Goal: Task Accomplishment & Management: Manage account settings

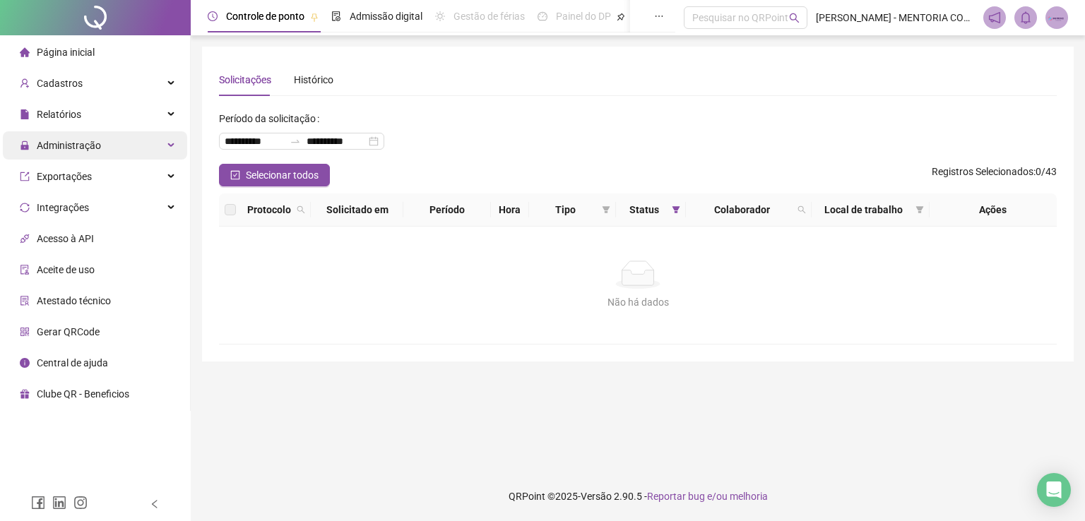
click at [85, 141] on span "Administração" at bounding box center [69, 145] width 64 height 11
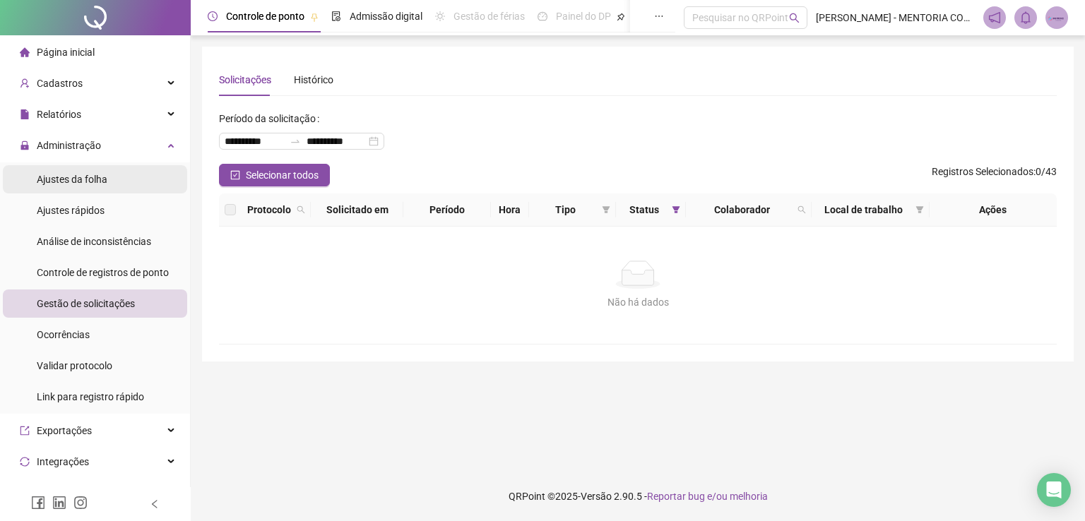
click at [92, 172] on div "Ajustes da folha" at bounding box center [72, 179] width 71 height 28
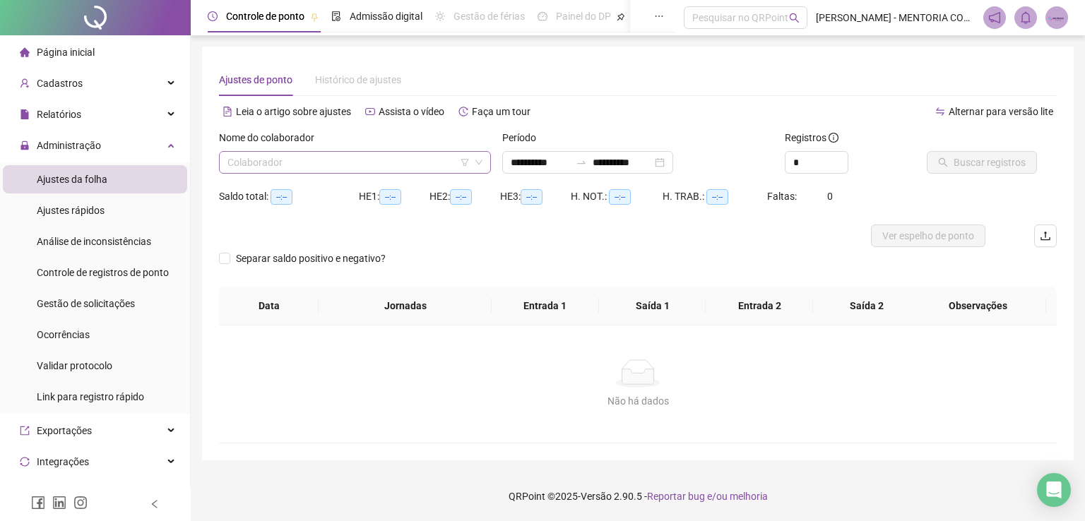
type input "**********"
click at [307, 164] on input "search" at bounding box center [348, 162] width 242 height 21
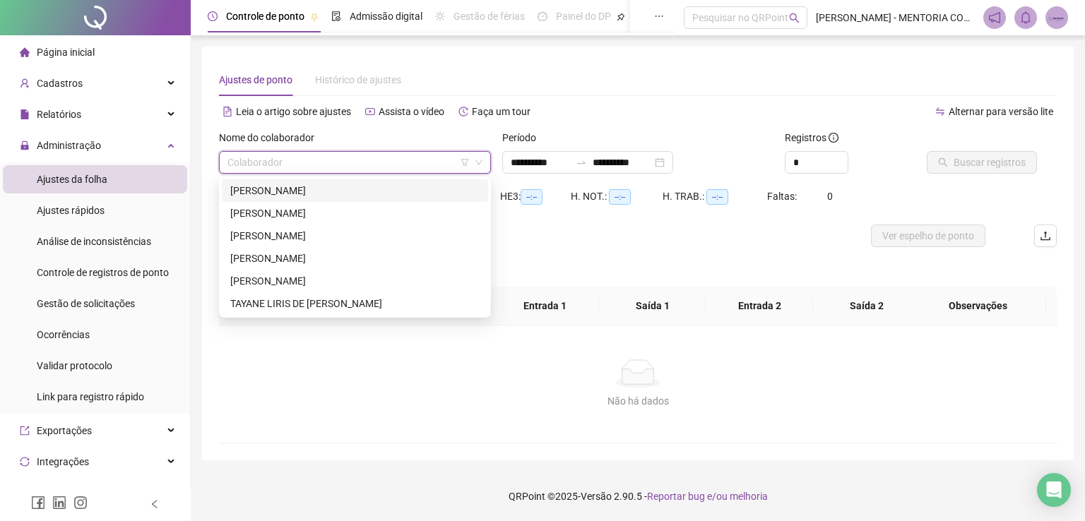
click at [273, 195] on div "[PERSON_NAME]" at bounding box center [354, 191] width 249 height 16
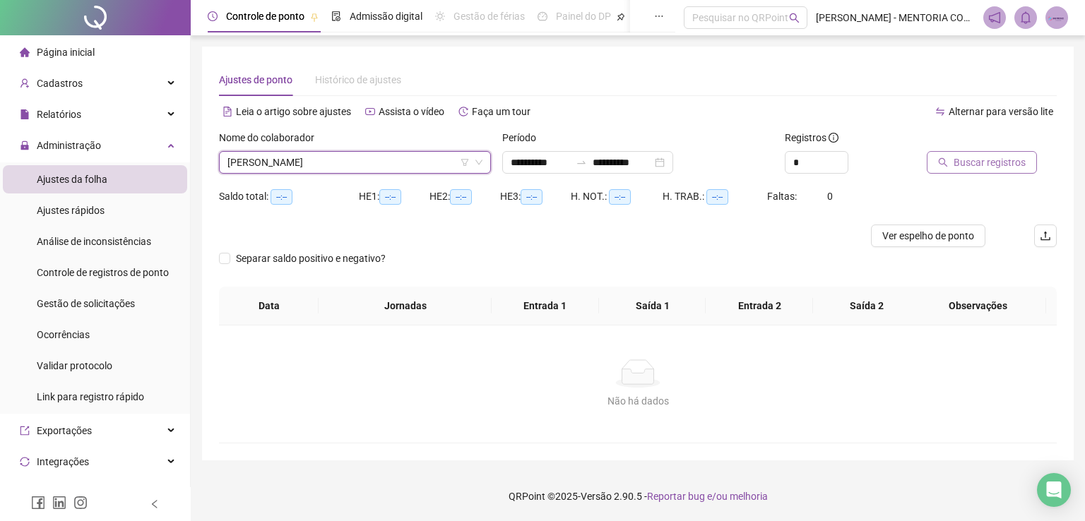
click at [969, 163] on span "Buscar registros" at bounding box center [990, 163] width 72 height 16
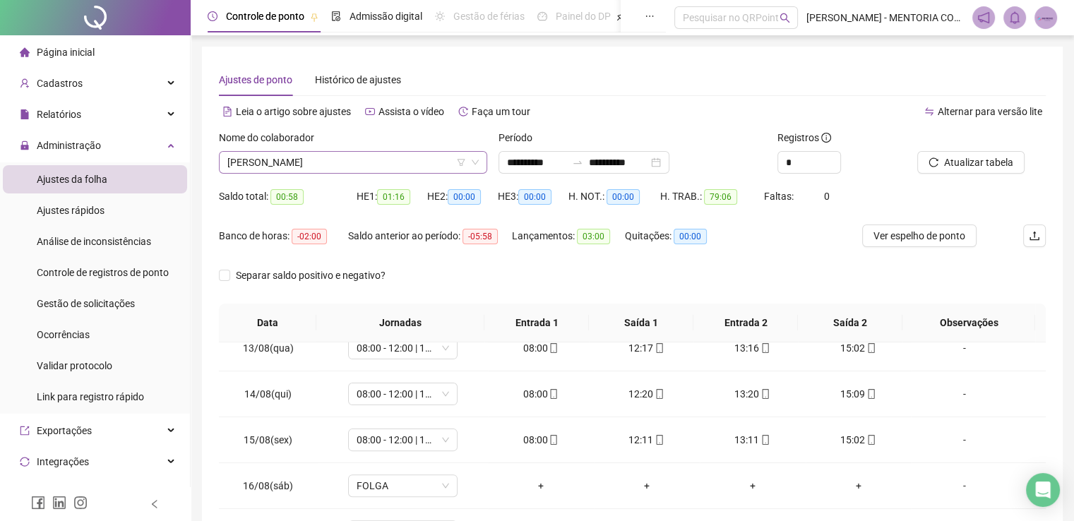
click at [376, 167] on span "[PERSON_NAME]" at bounding box center [352, 162] width 251 height 21
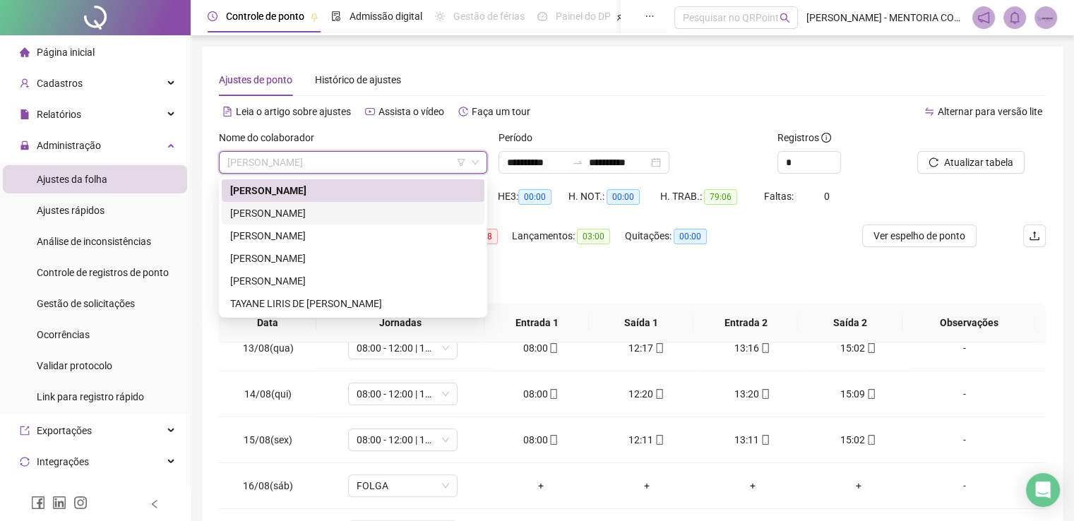
click at [285, 218] on div "[PERSON_NAME]" at bounding box center [353, 214] width 246 height 16
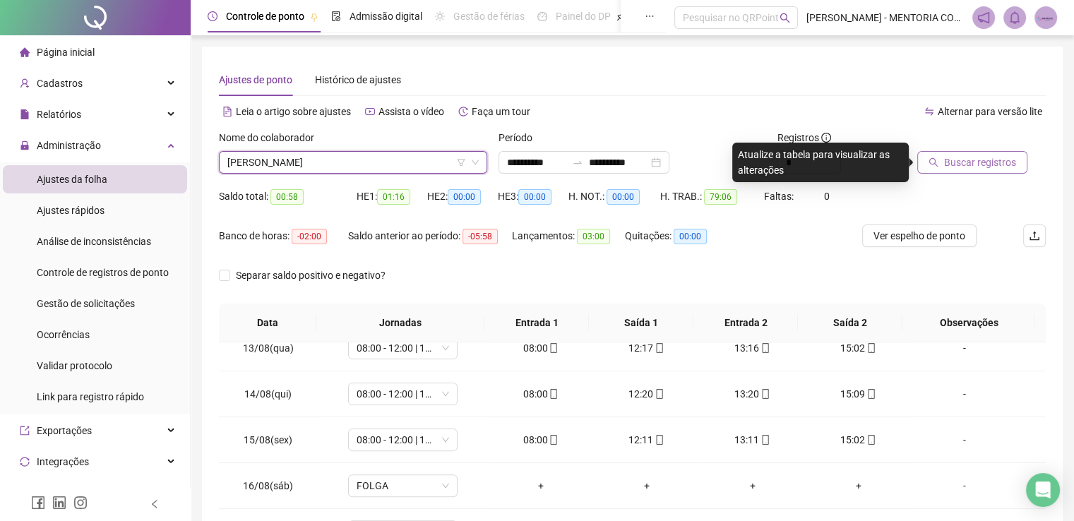
click at [998, 163] on span "Buscar registros" at bounding box center [980, 163] width 72 height 16
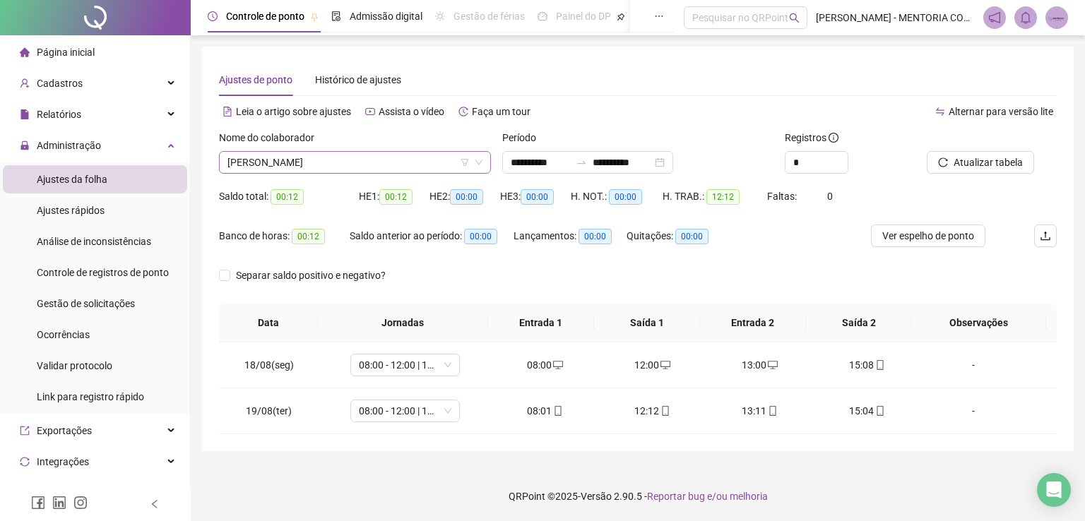
click at [300, 159] on span "[PERSON_NAME]" at bounding box center [354, 162] width 255 height 21
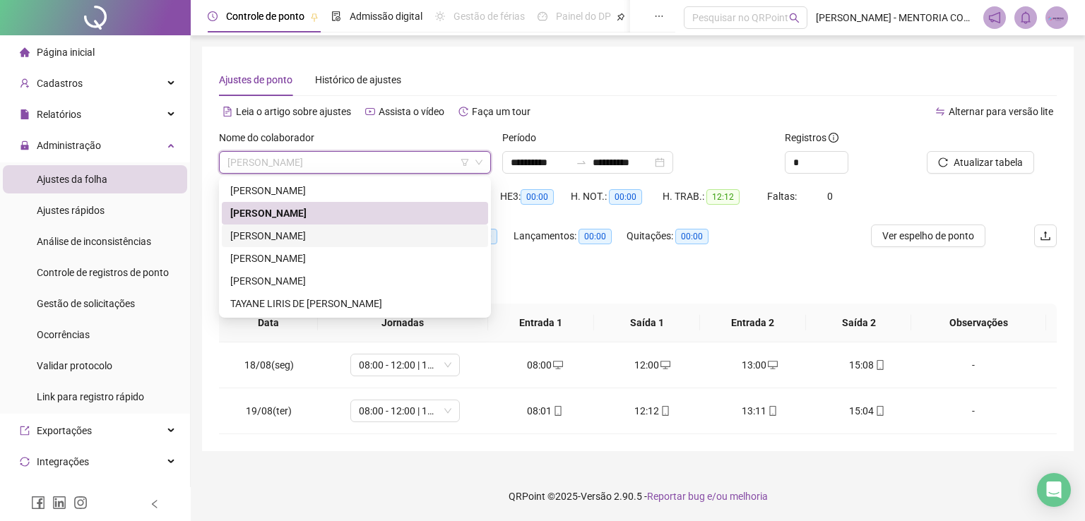
click at [291, 229] on div "[PERSON_NAME]" at bounding box center [354, 236] width 249 height 16
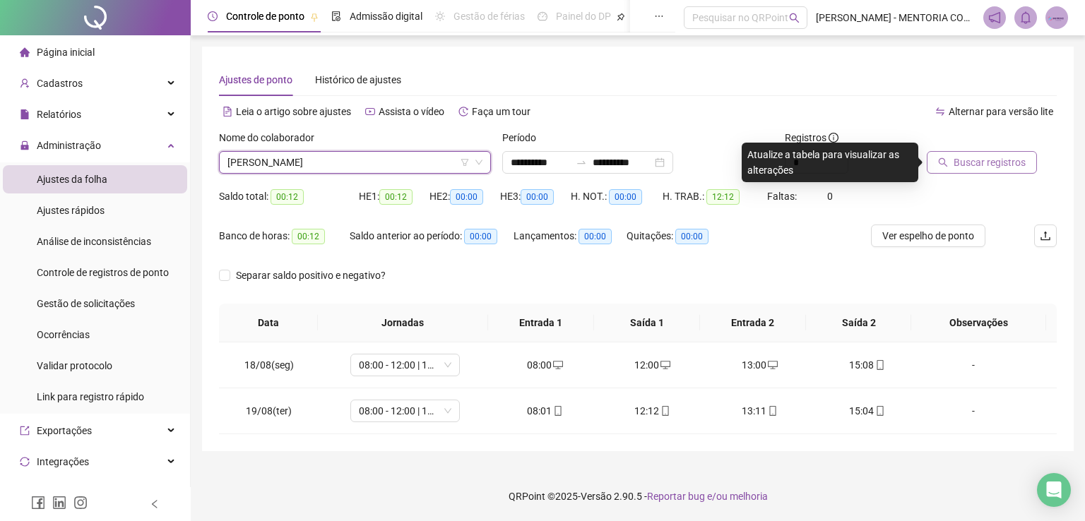
click at [956, 165] on span "Buscar registros" at bounding box center [990, 163] width 72 height 16
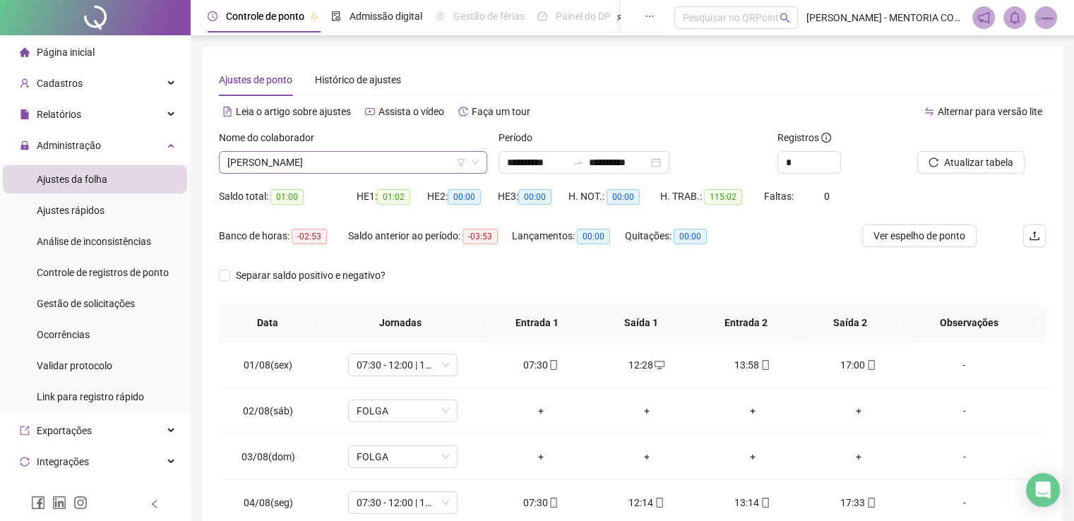
click at [358, 157] on span "[PERSON_NAME]" at bounding box center [352, 162] width 251 height 21
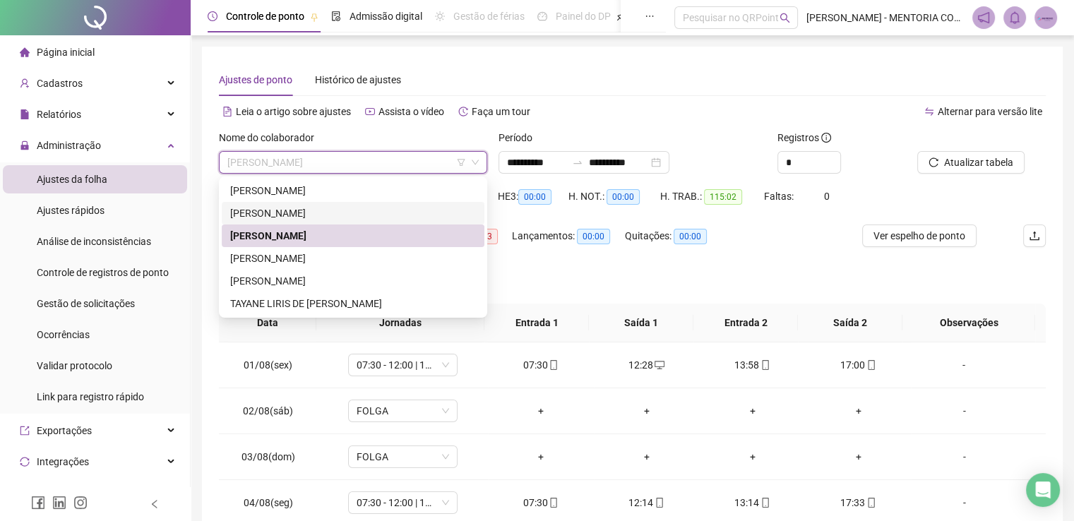
click at [306, 213] on div "[PERSON_NAME]" at bounding box center [353, 214] width 246 height 16
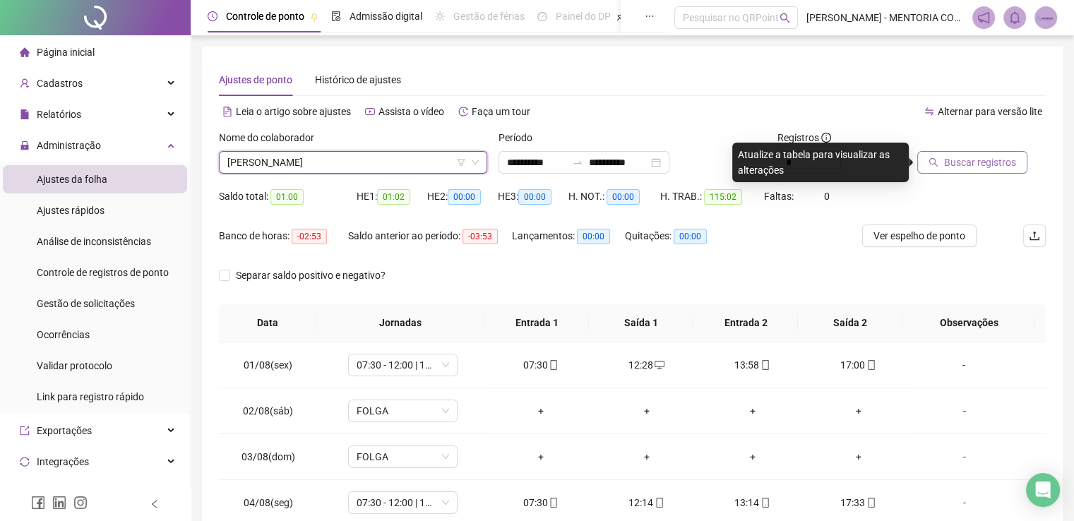
click at [952, 168] on span "Buscar registros" at bounding box center [980, 163] width 72 height 16
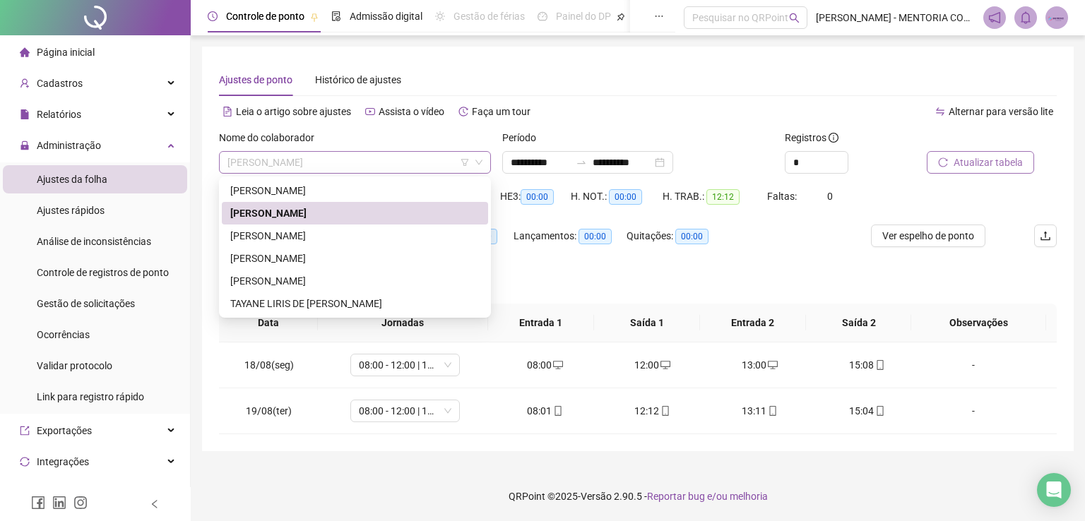
click at [336, 157] on span "[PERSON_NAME]" at bounding box center [354, 162] width 255 height 21
click at [295, 232] on div "[PERSON_NAME]" at bounding box center [354, 236] width 249 height 16
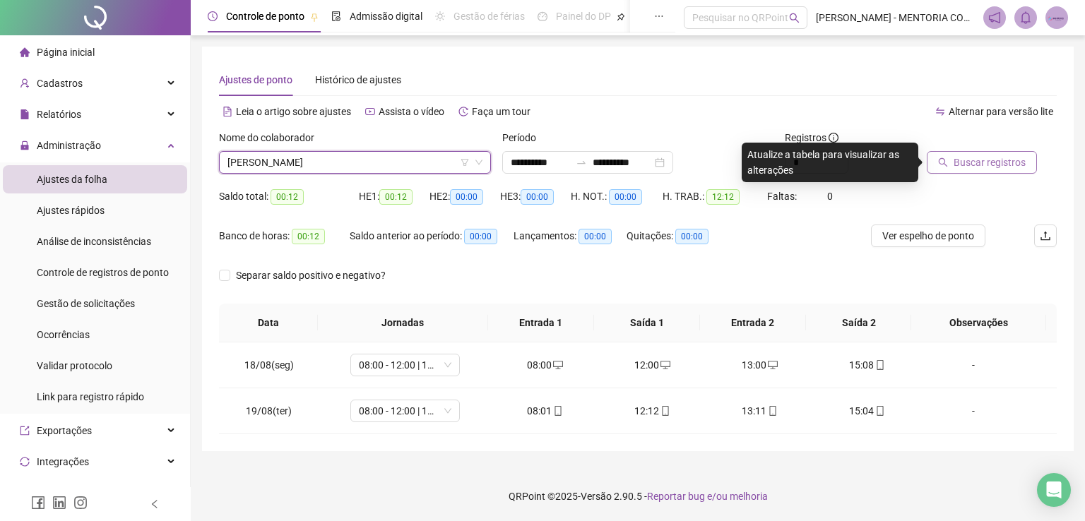
click at [987, 153] on button "Buscar registros" at bounding box center [982, 162] width 110 height 23
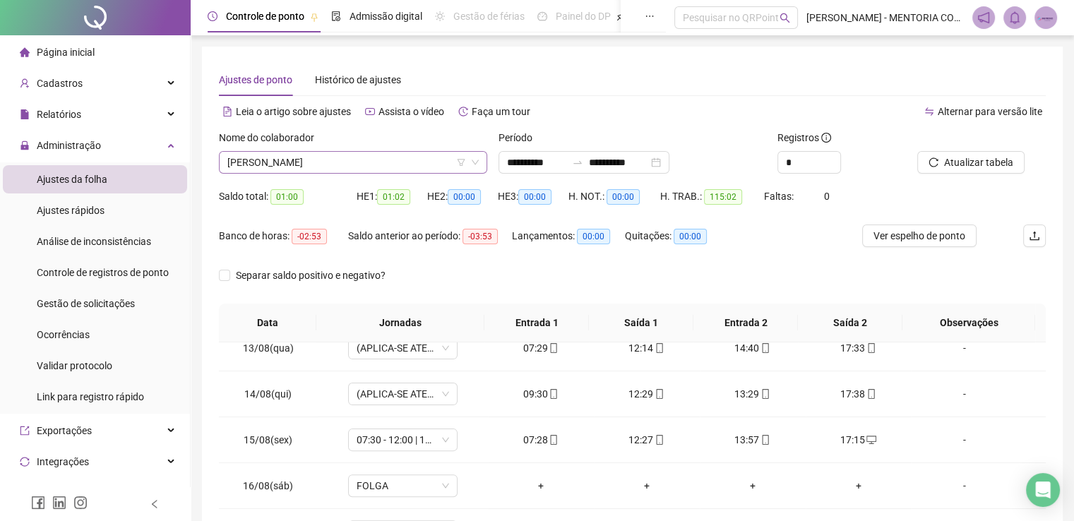
click at [283, 159] on span "[PERSON_NAME]" at bounding box center [352, 162] width 251 height 21
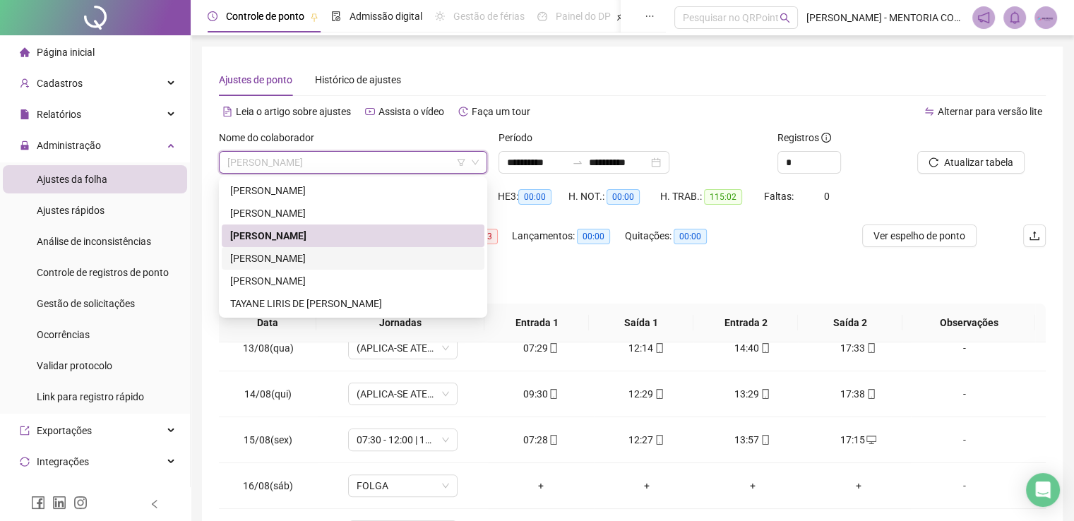
click at [287, 256] on div "[PERSON_NAME]" at bounding box center [353, 259] width 246 height 16
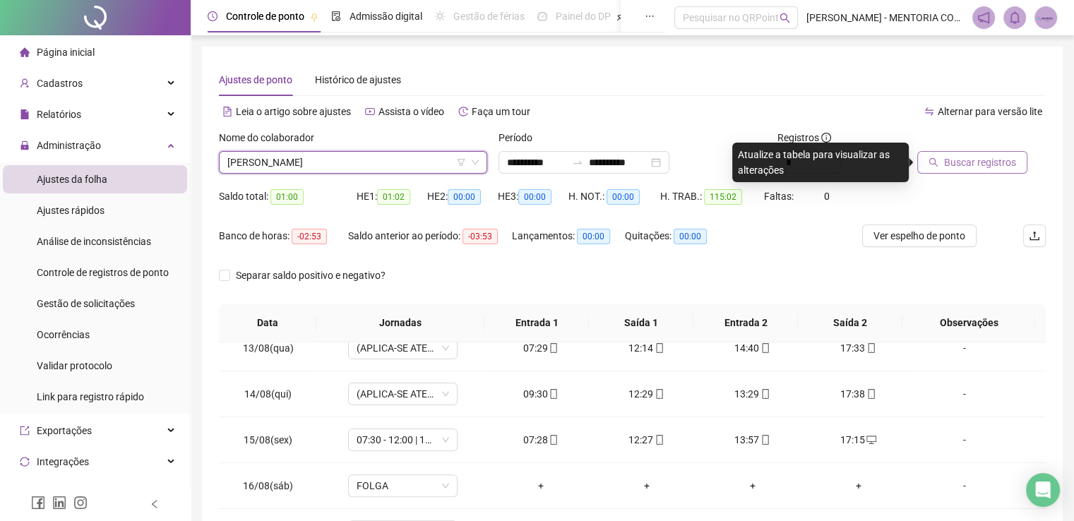
click at [976, 165] on span "Buscar registros" at bounding box center [980, 163] width 72 height 16
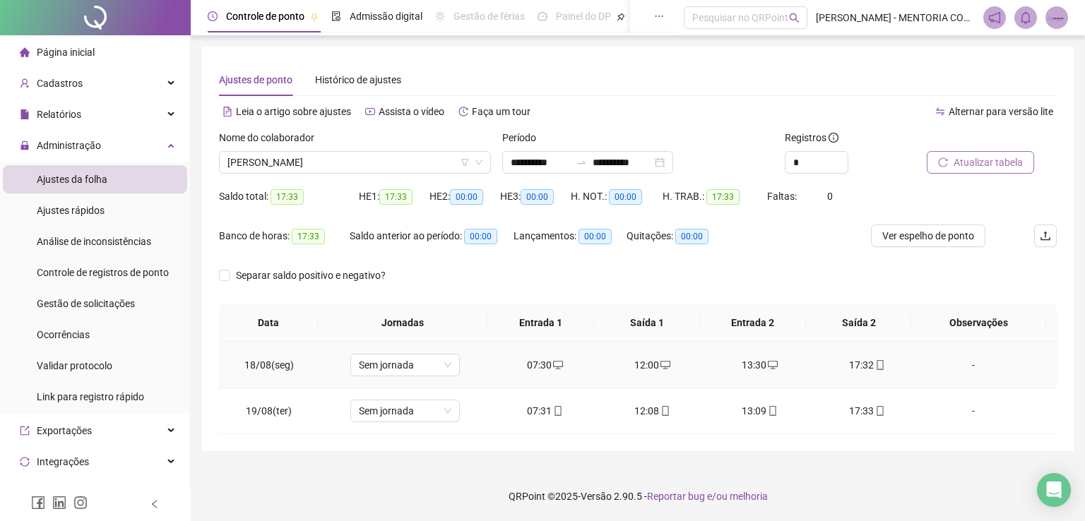
click at [752, 367] on div "13:30" at bounding box center [759, 365] width 85 height 16
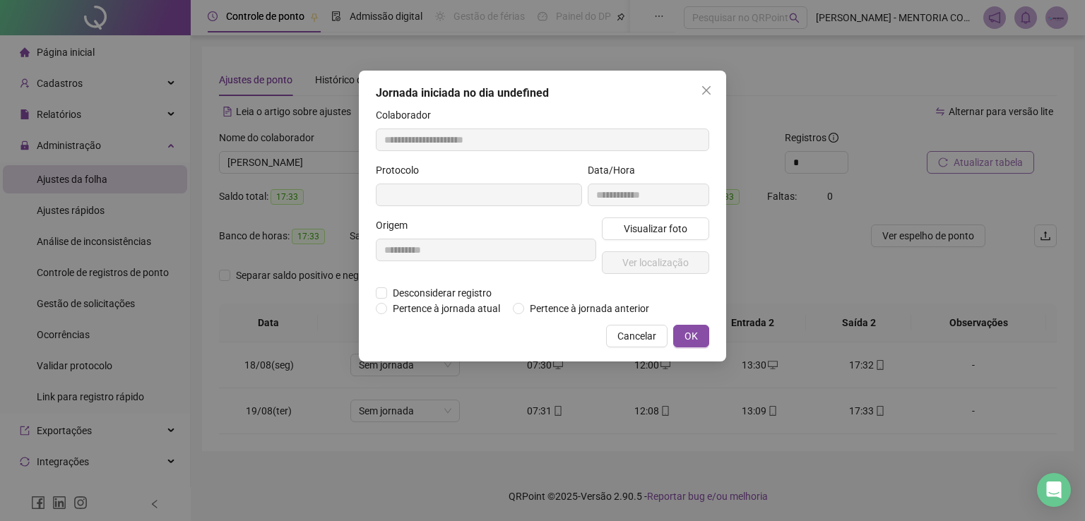
type input "**********"
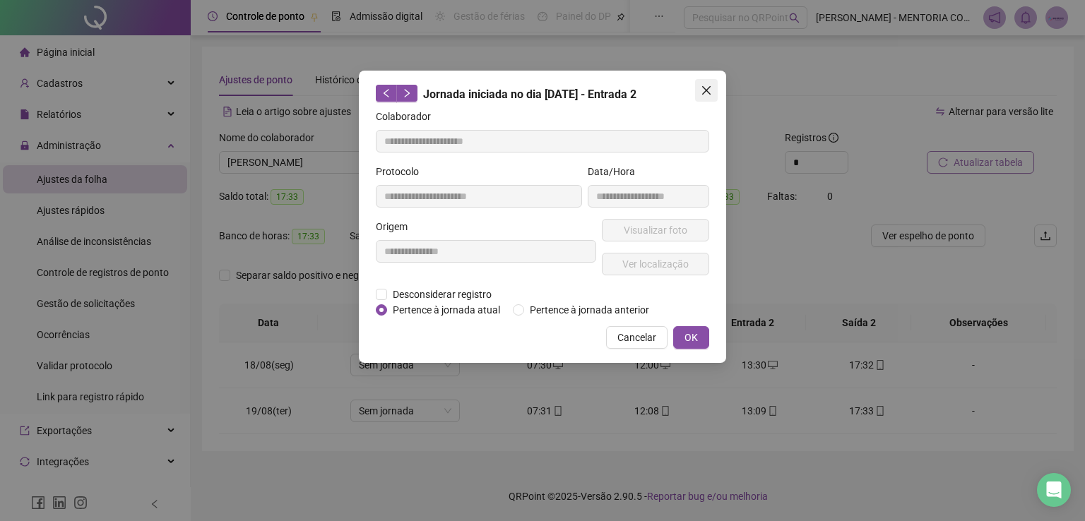
click at [702, 97] on button "Close" at bounding box center [706, 90] width 23 height 23
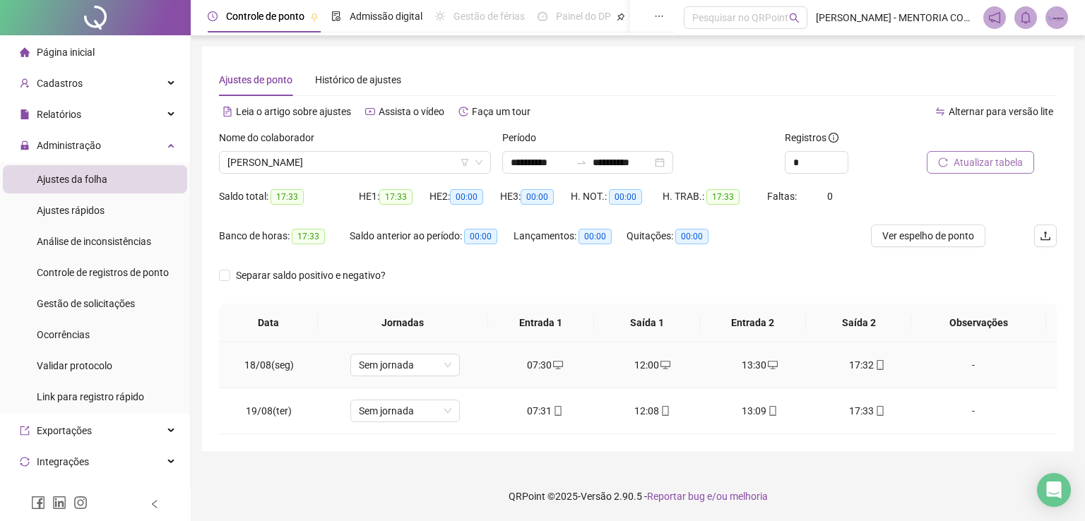
click at [749, 366] on div "13:30" at bounding box center [759, 365] width 85 height 16
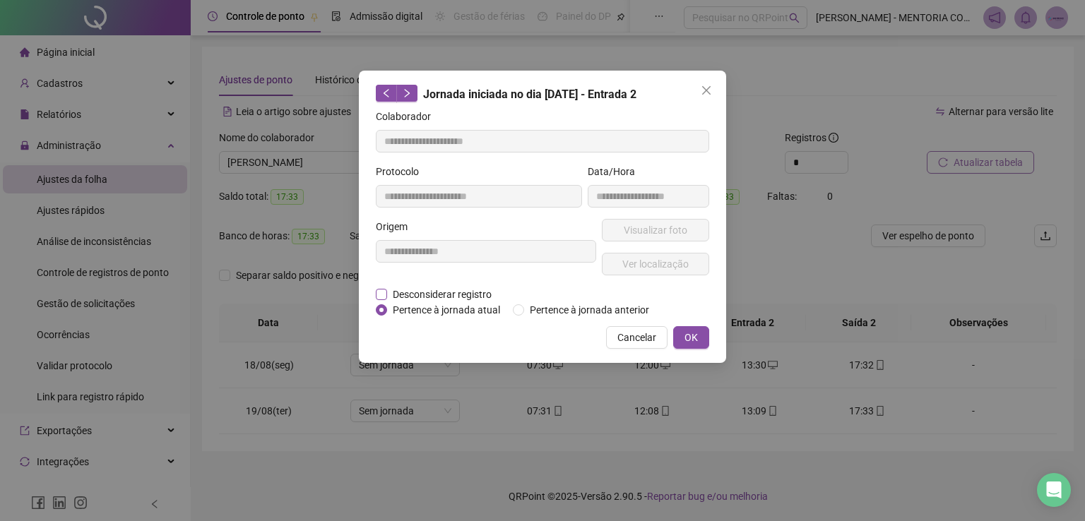
click at [392, 300] on span "Desconsiderar registro" at bounding box center [442, 295] width 110 height 16
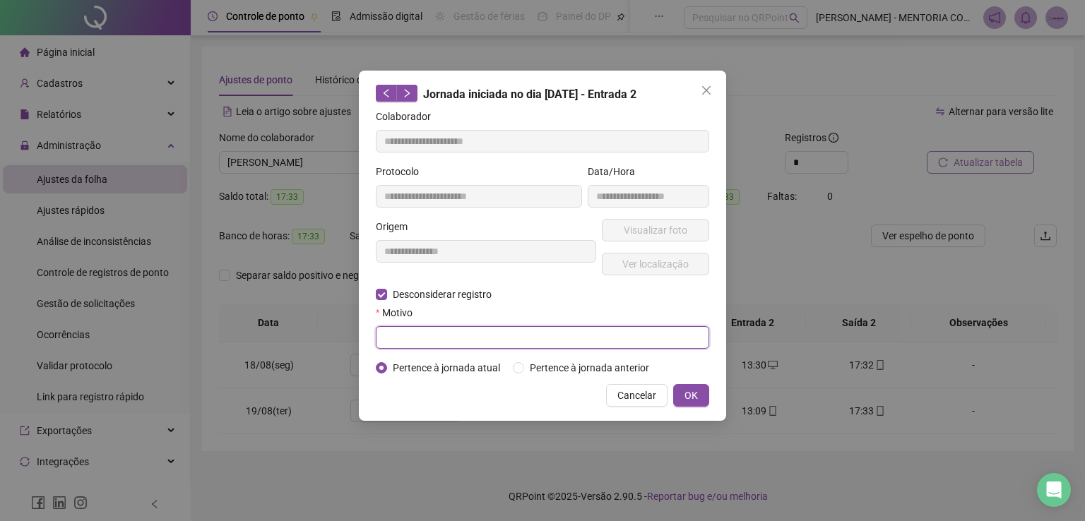
click at [405, 337] on input "text" at bounding box center [542, 337] width 333 height 23
type input "**********"
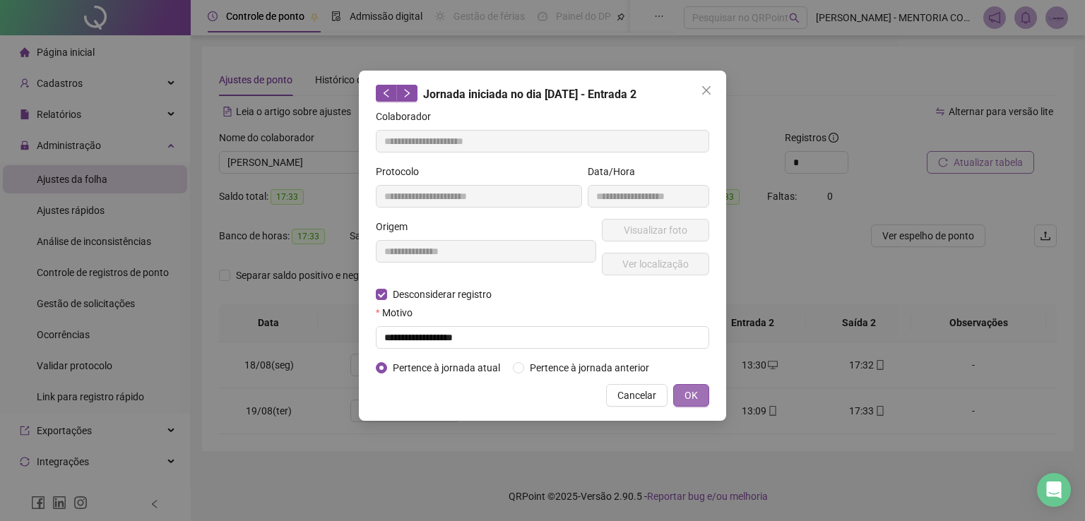
click at [696, 396] on span "OK" at bounding box center [690, 396] width 13 height 16
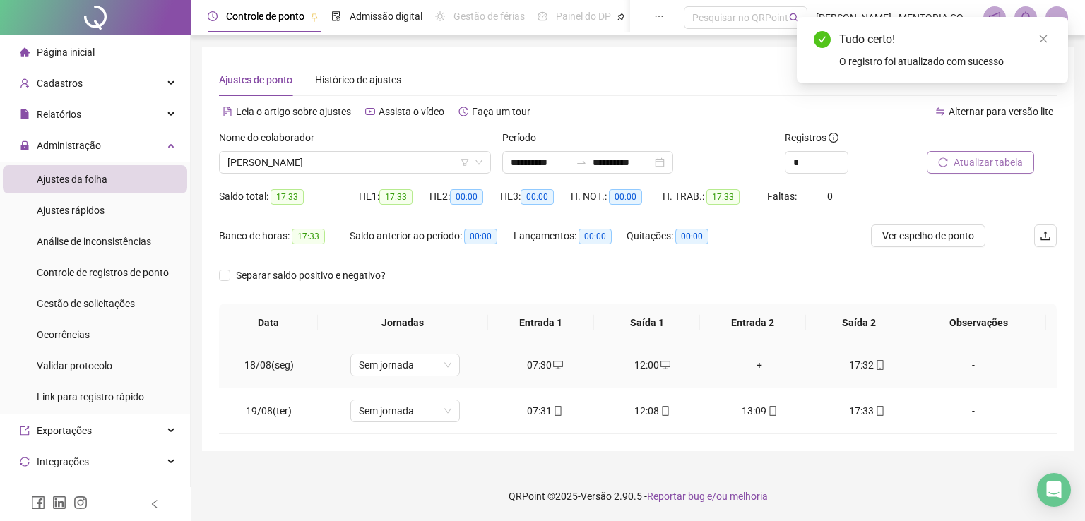
click at [757, 369] on div "+" at bounding box center [759, 365] width 85 height 16
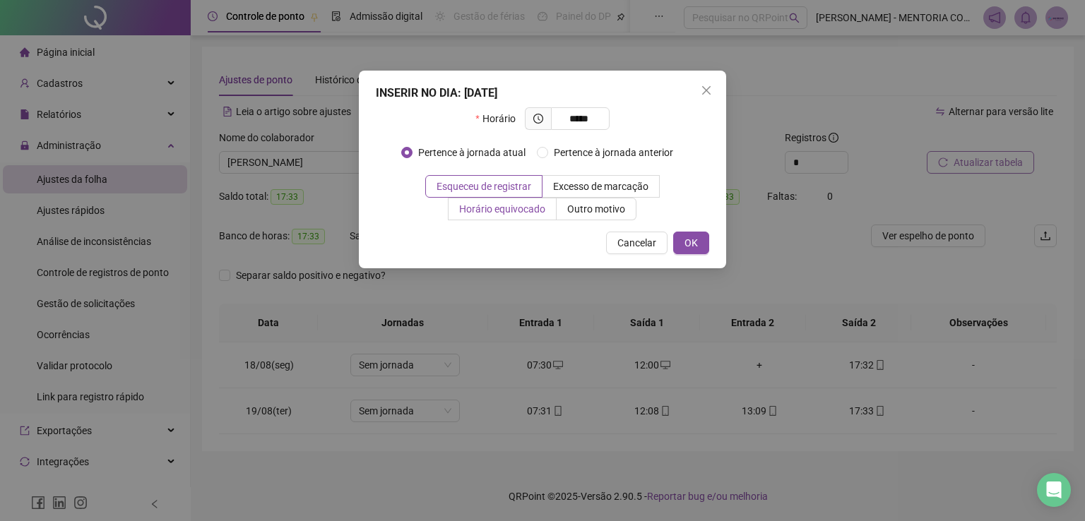
type input "*****"
click at [493, 215] on span "Horário equivocado" at bounding box center [502, 208] width 86 height 11
click at [703, 244] on button "OK" at bounding box center [691, 243] width 36 height 23
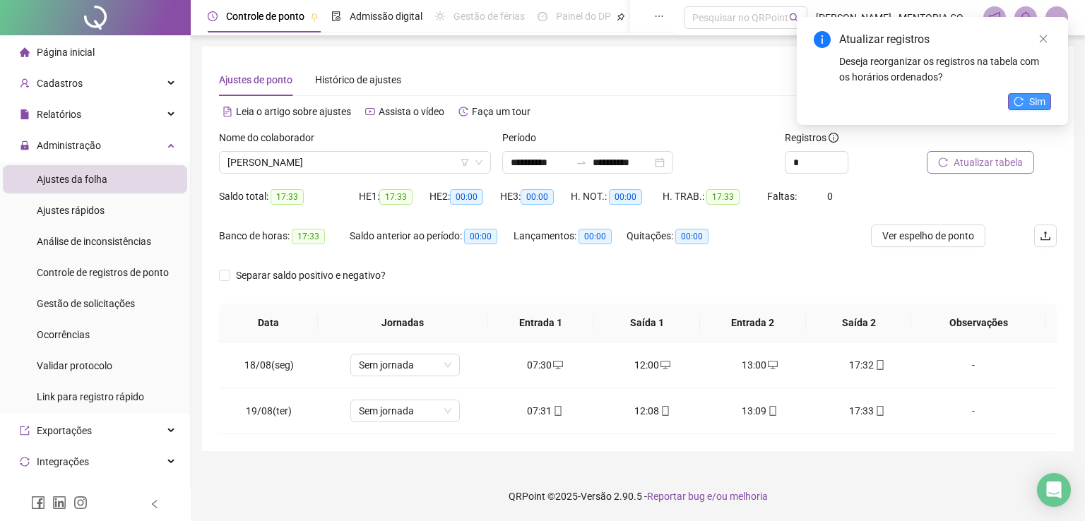
click at [1019, 104] on icon "reload" at bounding box center [1019, 102] width 10 height 10
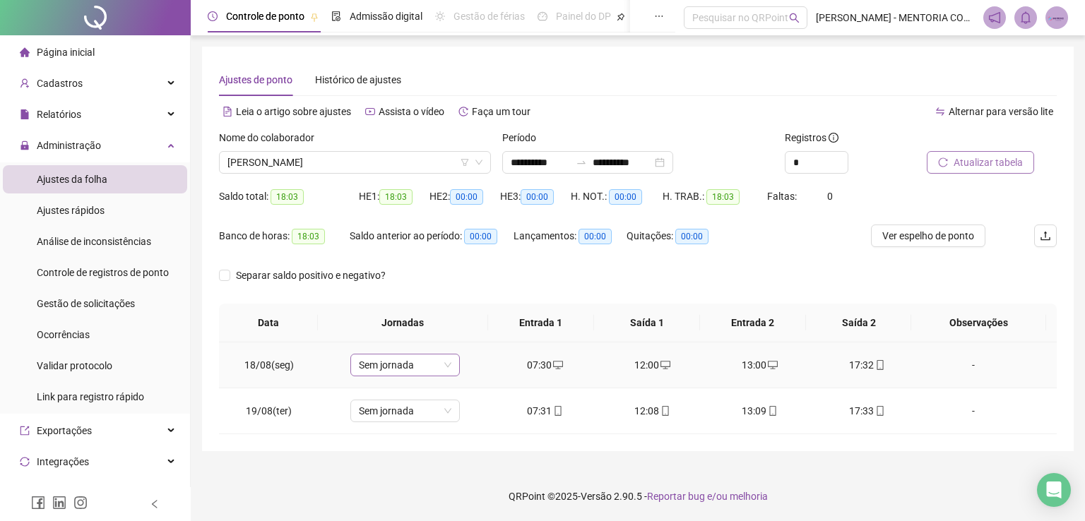
click at [405, 371] on span "Sem jornada" at bounding box center [405, 365] width 93 height 21
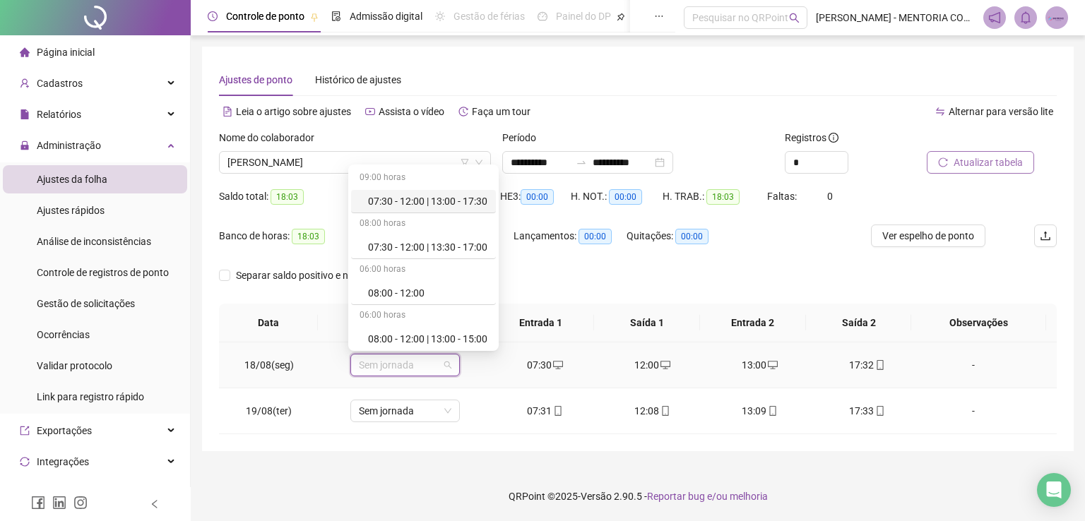
click at [429, 204] on div "07:30 - 12:00 | 13:00 - 17:30" at bounding box center [427, 202] width 119 height 16
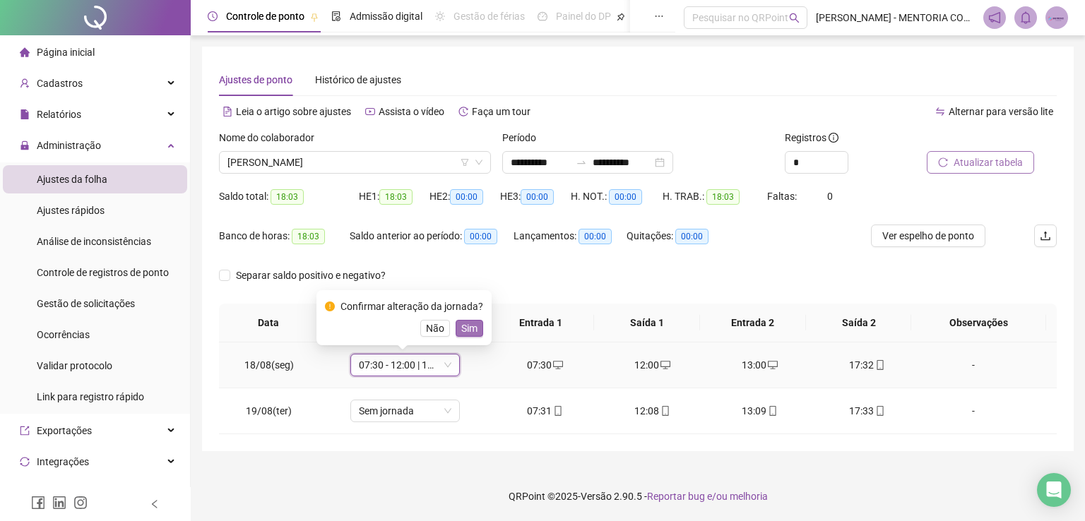
click at [458, 326] on button "Sim" at bounding box center [470, 328] width 28 height 17
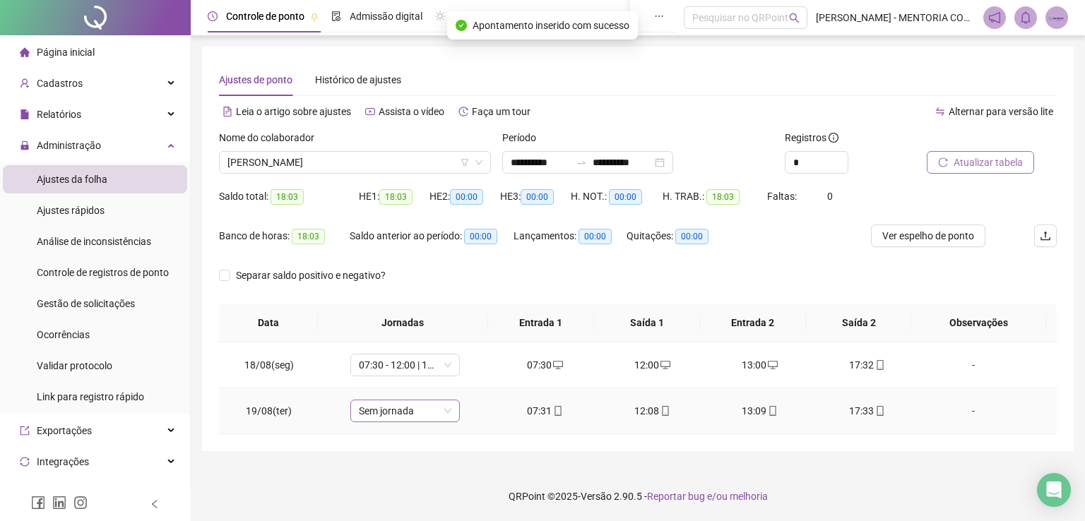
click at [415, 406] on span "Sem jornada" at bounding box center [405, 411] width 93 height 21
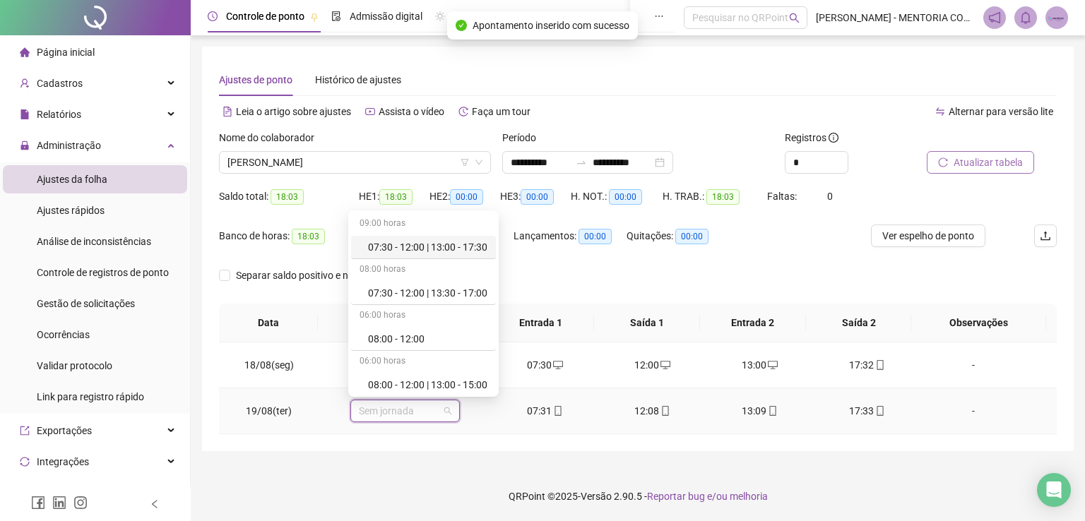
click at [438, 249] on div "07:30 - 12:00 | 13:00 - 17:30" at bounding box center [427, 247] width 119 height 16
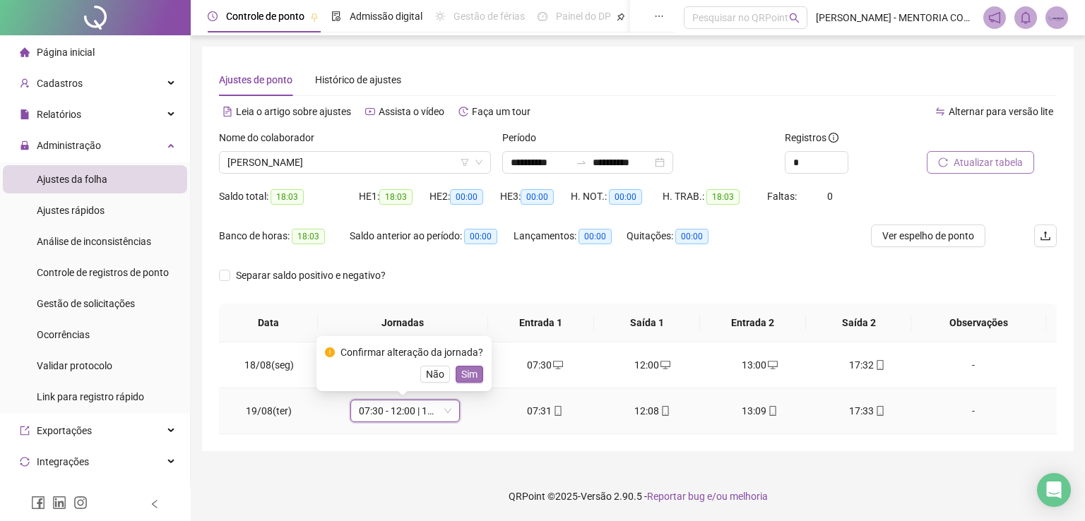
click at [465, 372] on span "Sim" at bounding box center [469, 375] width 16 height 16
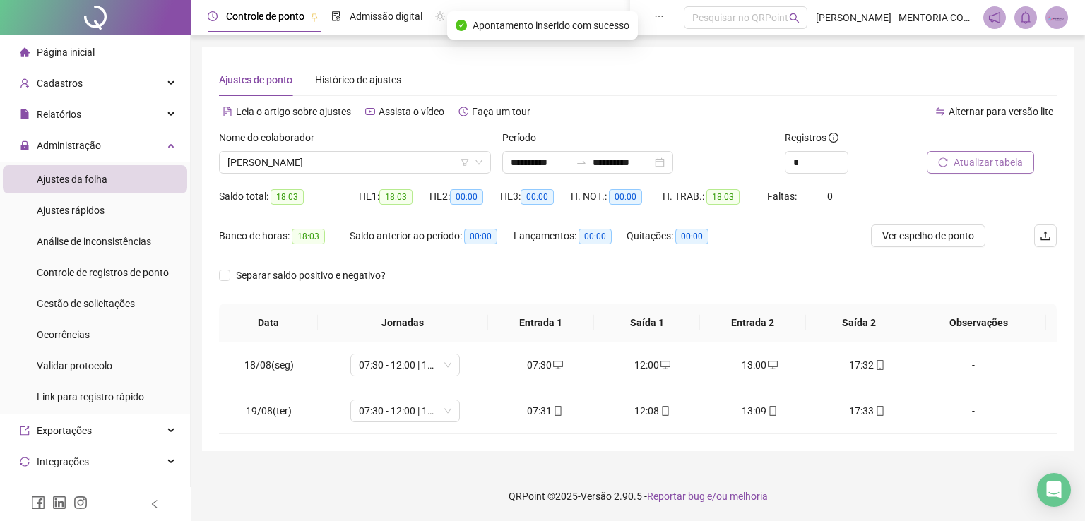
click at [972, 155] on span "Atualizar tabela" at bounding box center [988, 163] width 69 height 16
click at [315, 167] on span "[PERSON_NAME]" at bounding box center [354, 162] width 255 height 21
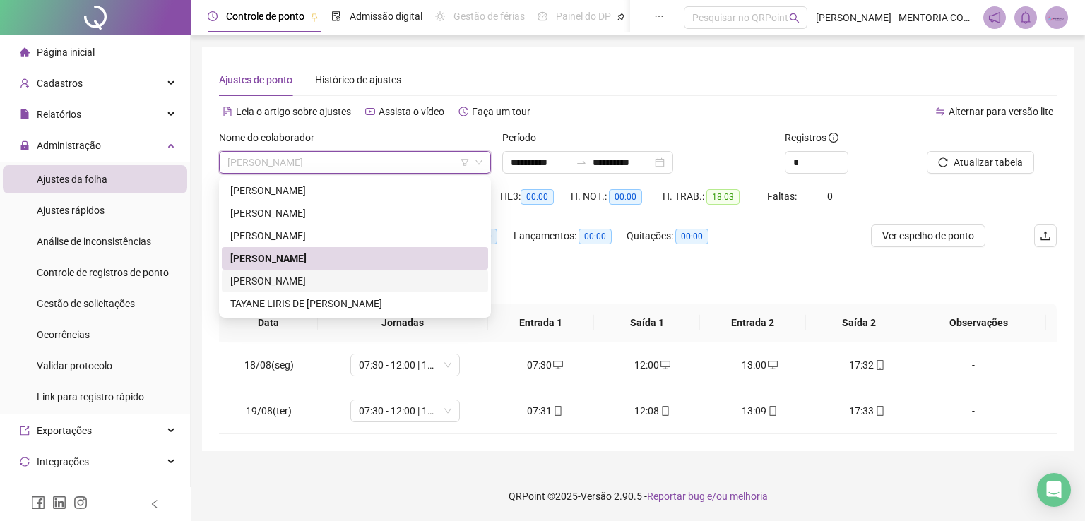
click at [290, 278] on div "[PERSON_NAME]" at bounding box center [354, 281] width 249 height 16
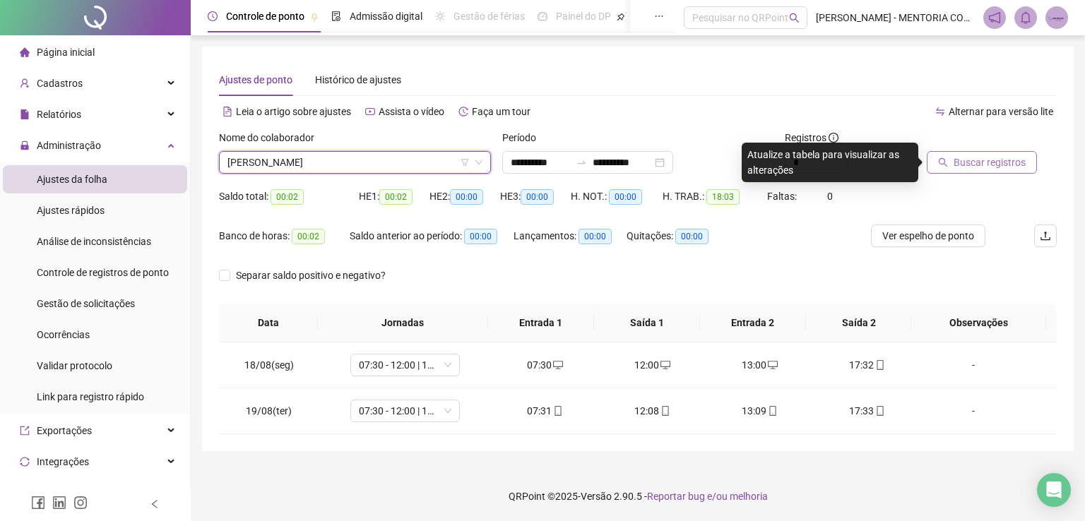
click at [972, 160] on span "Buscar registros" at bounding box center [990, 163] width 72 height 16
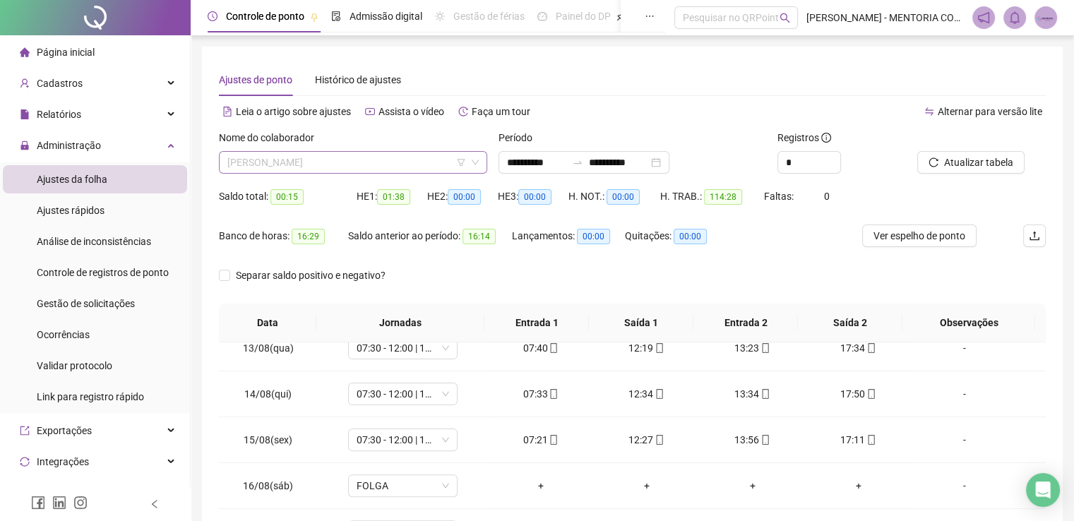
click at [379, 169] on span "[PERSON_NAME]" at bounding box center [352, 162] width 251 height 21
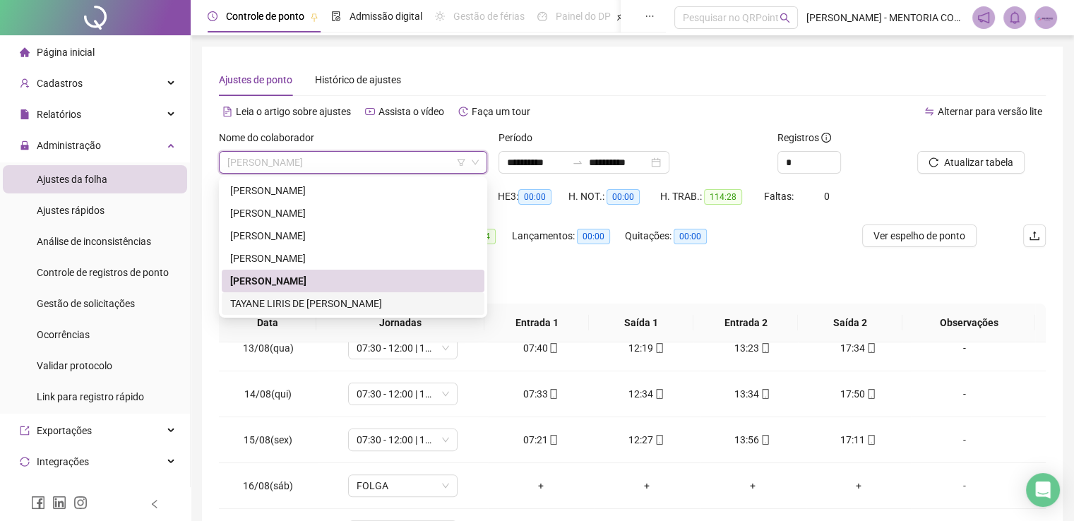
click at [320, 305] on div "TAYANE LIRIS DE [PERSON_NAME]" at bounding box center [353, 304] width 246 height 16
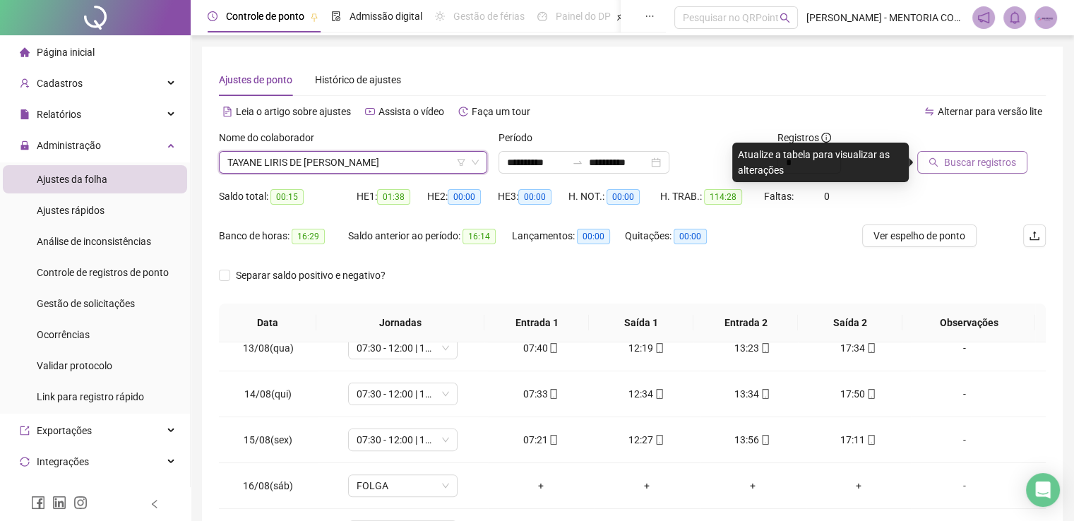
click at [973, 162] on span "Buscar registros" at bounding box center [980, 163] width 72 height 16
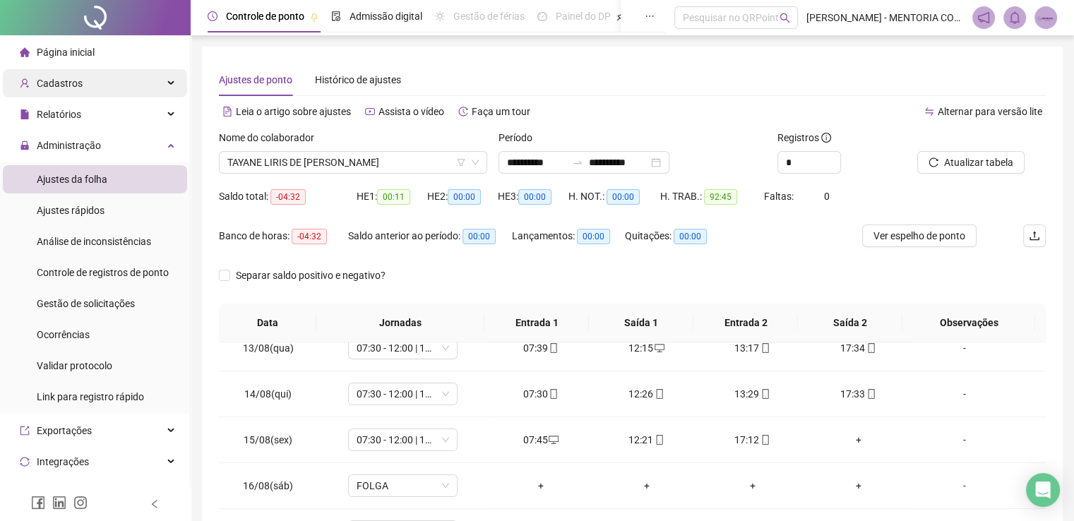
click at [78, 81] on span "Cadastros" at bounding box center [60, 83] width 46 height 11
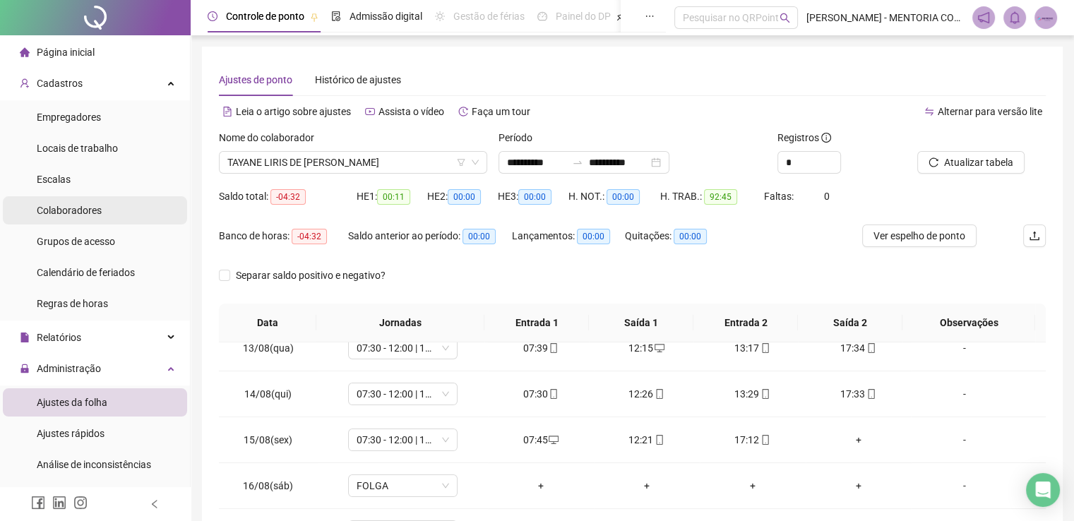
click at [73, 218] on div "Colaboradores" at bounding box center [69, 210] width 65 height 28
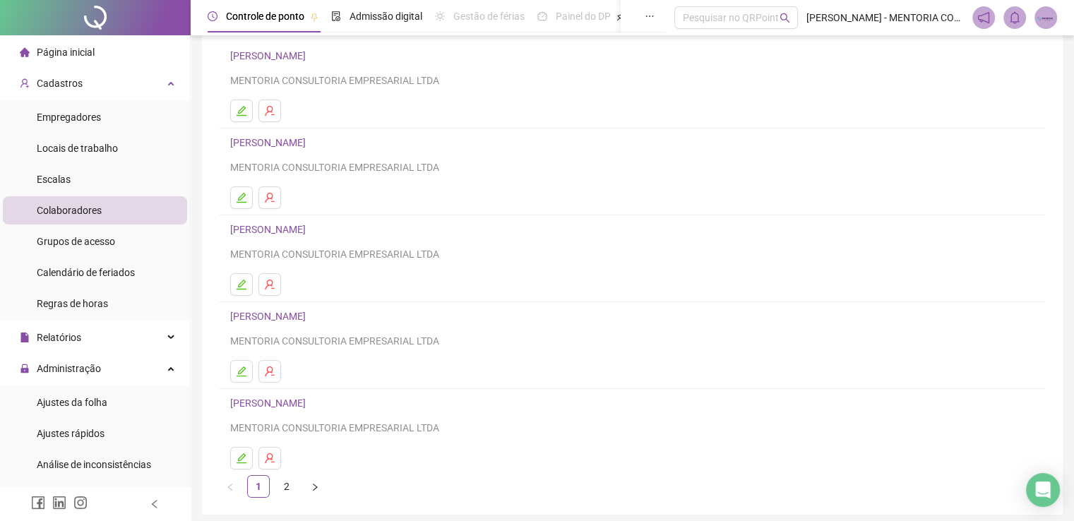
scroll to position [141, 0]
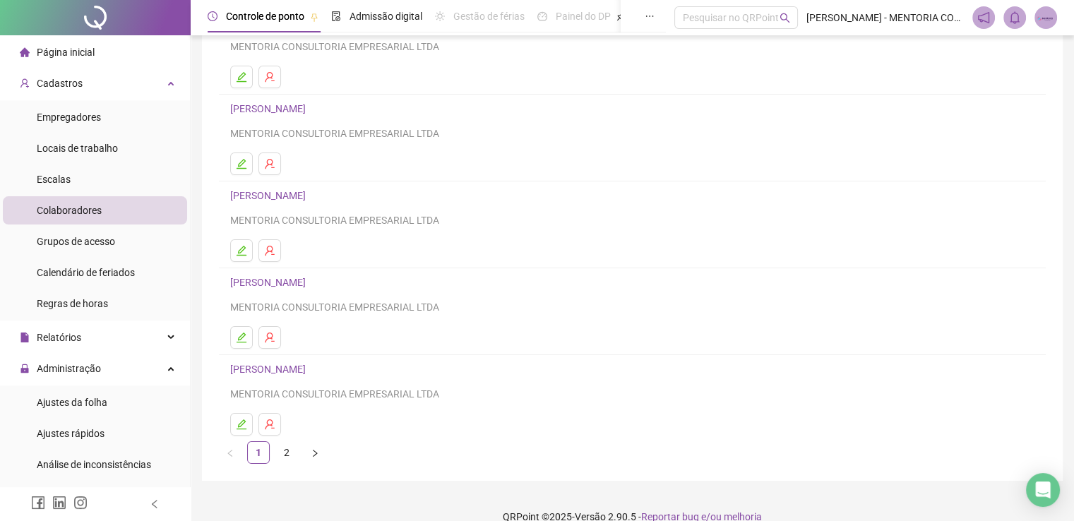
click at [295, 280] on link "[PERSON_NAME]" at bounding box center [270, 282] width 80 height 11
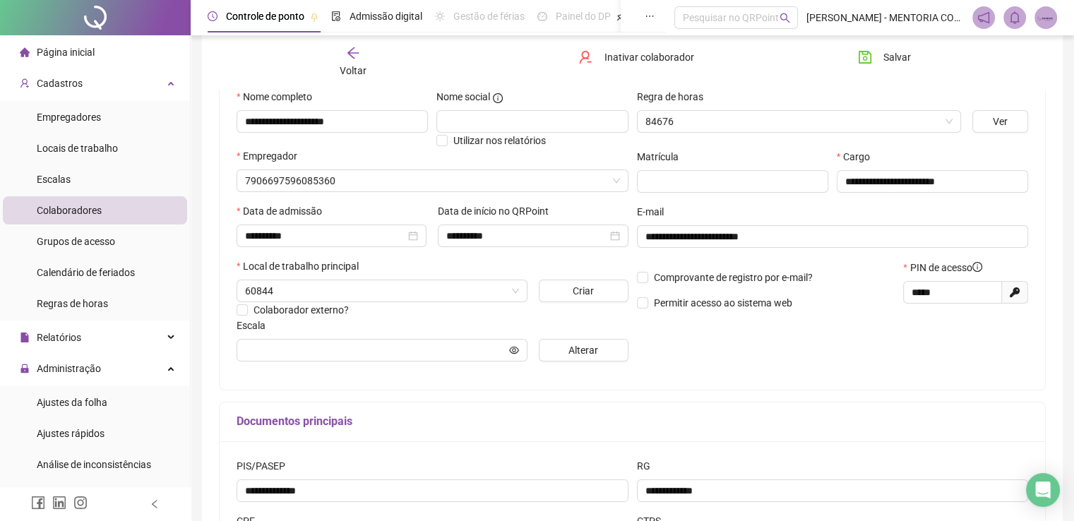
scroll to position [148, 0]
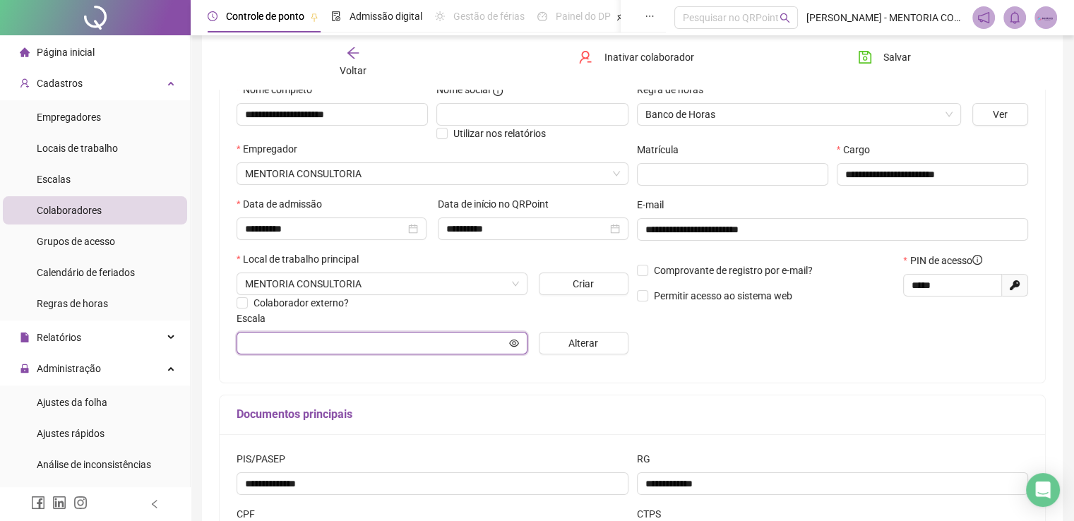
click at [367, 341] on input "text" at bounding box center [375, 344] width 261 height 16
click at [576, 343] on span "Alterar" at bounding box center [584, 344] width 30 height 16
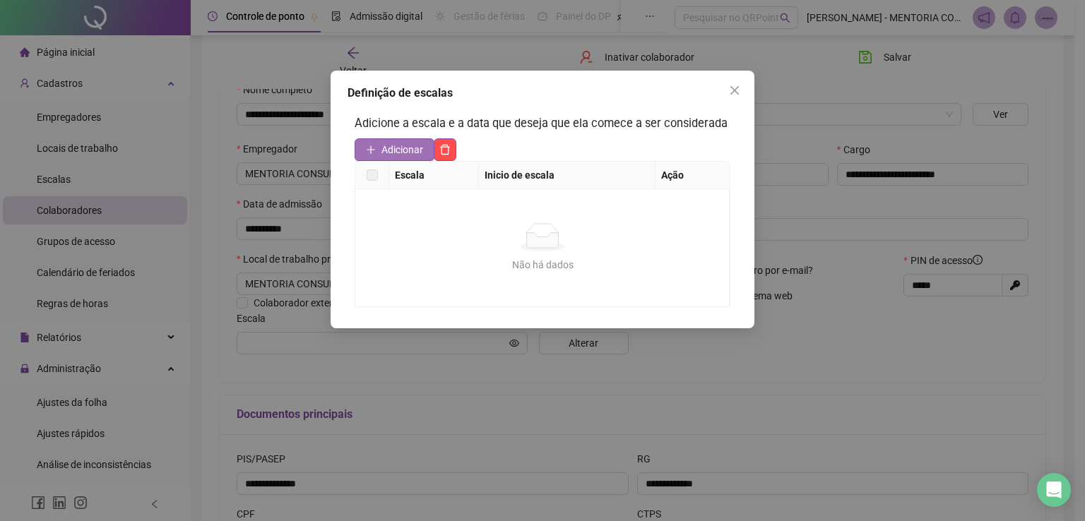
click at [403, 145] on span "Adicionar" at bounding box center [402, 150] width 42 height 16
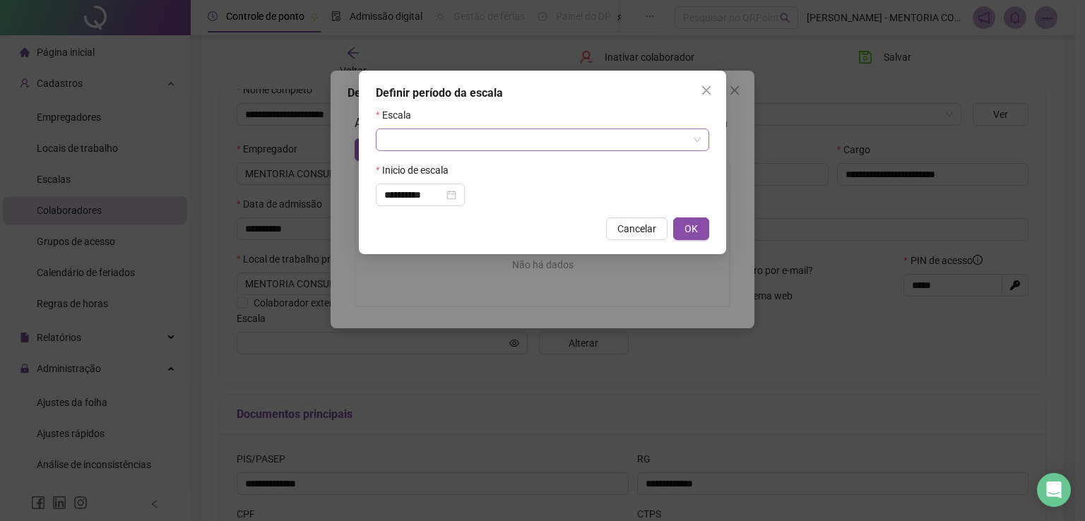
click at [447, 134] on input "search" at bounding box center [536, 139] width 304 height 21
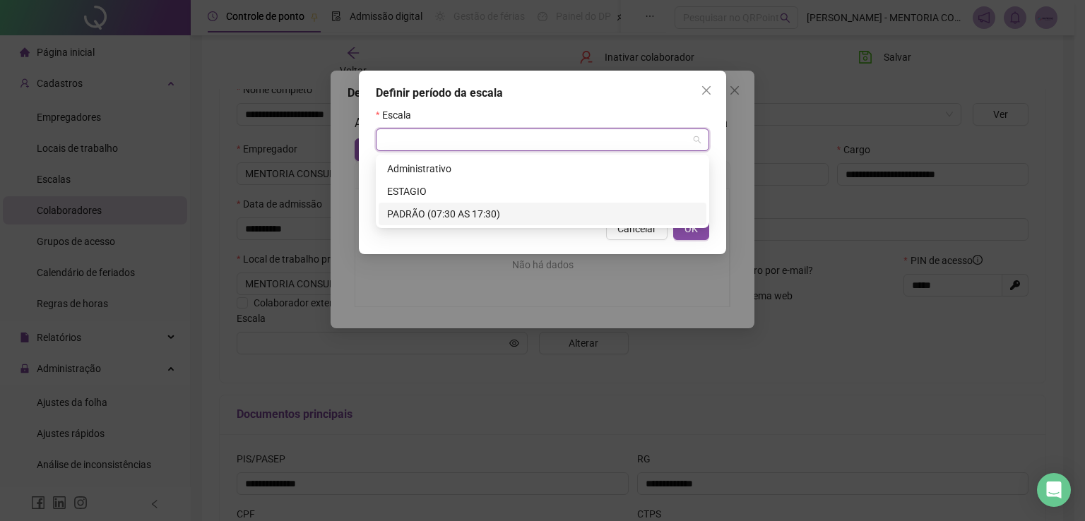
click at [456, 213] on div "PADRÃO (07:30 AS 17:30)" at bounding box center [542, 214] width 311 height 16
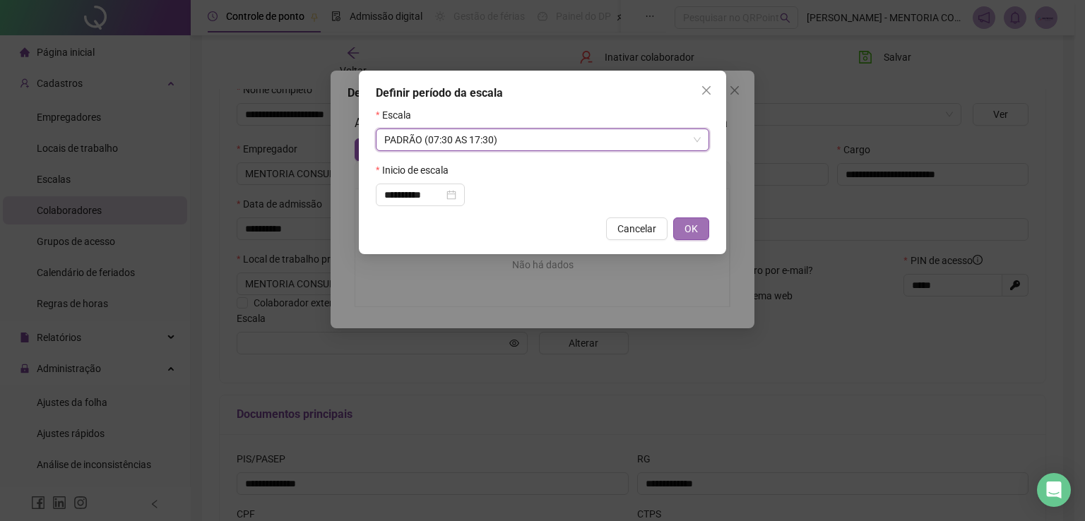
click at [689, 232] on span "OK" at bounding box center [690, 229] width 13 height 16
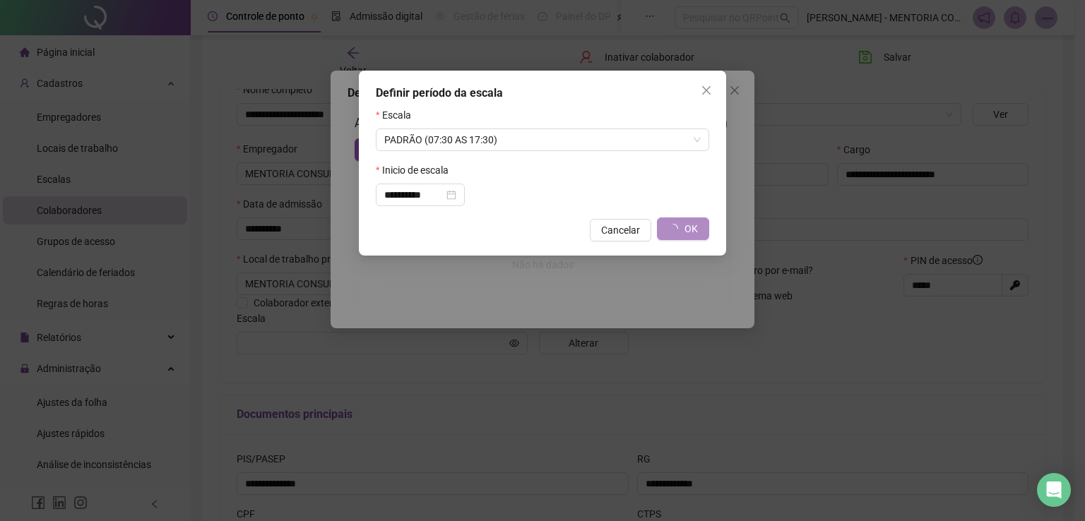
type input "**********"
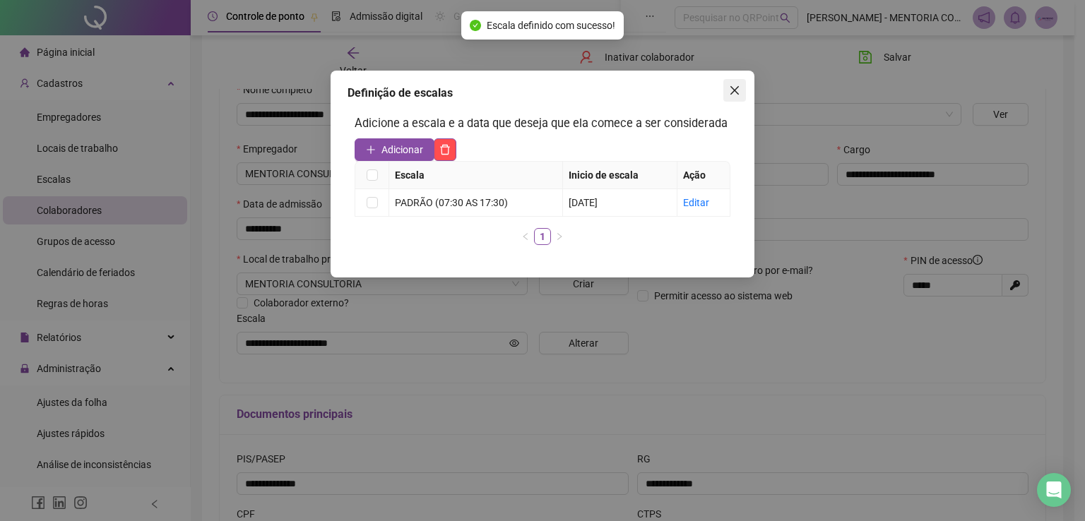
click at [726, 86] on span "Close" at bounding box center [734, 90] width 23 height 11
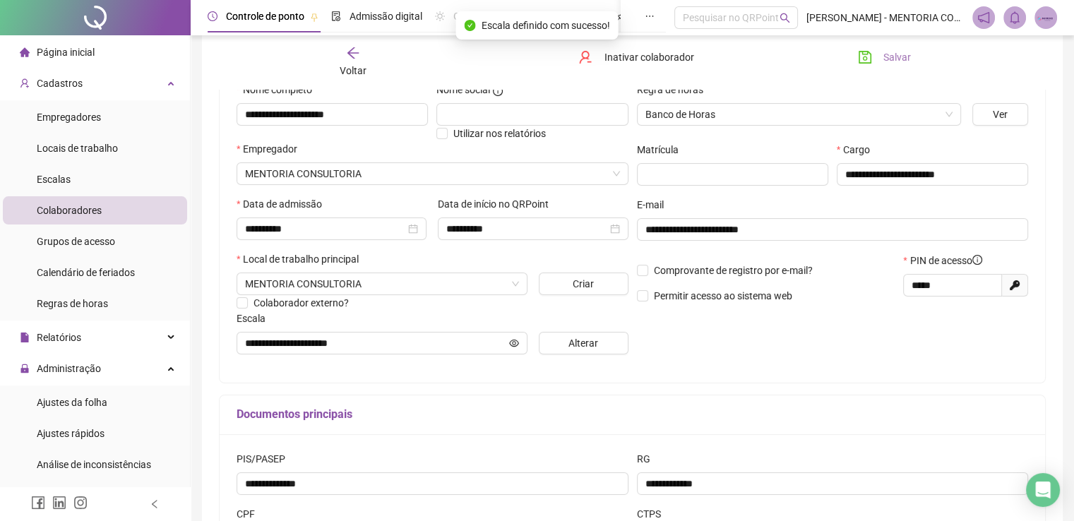
click at [874, 60] on button "Salvar" at bounding box center [885, 57] width 74 height 23
click at [78, 57] on span "Página inicial" at bounding box center [66, 52] width 58 height 11
